Goal: Task Accomplishment & Management: Manage account settings

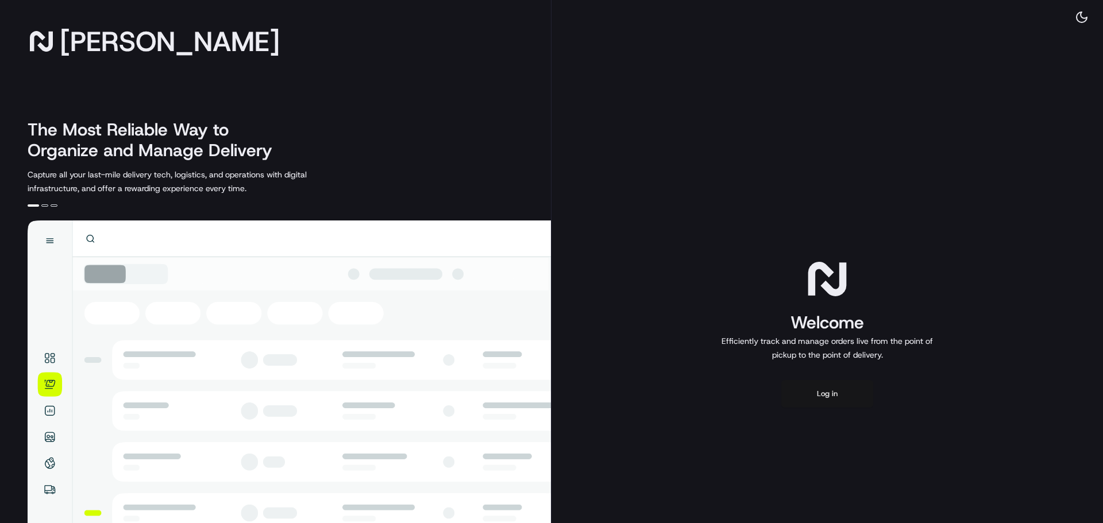
click at [842, 395] on button "Log in" at bounding box center [827, 394] width 92 height 28
